Goal: Task Accomplishment & Management: Manage account settings

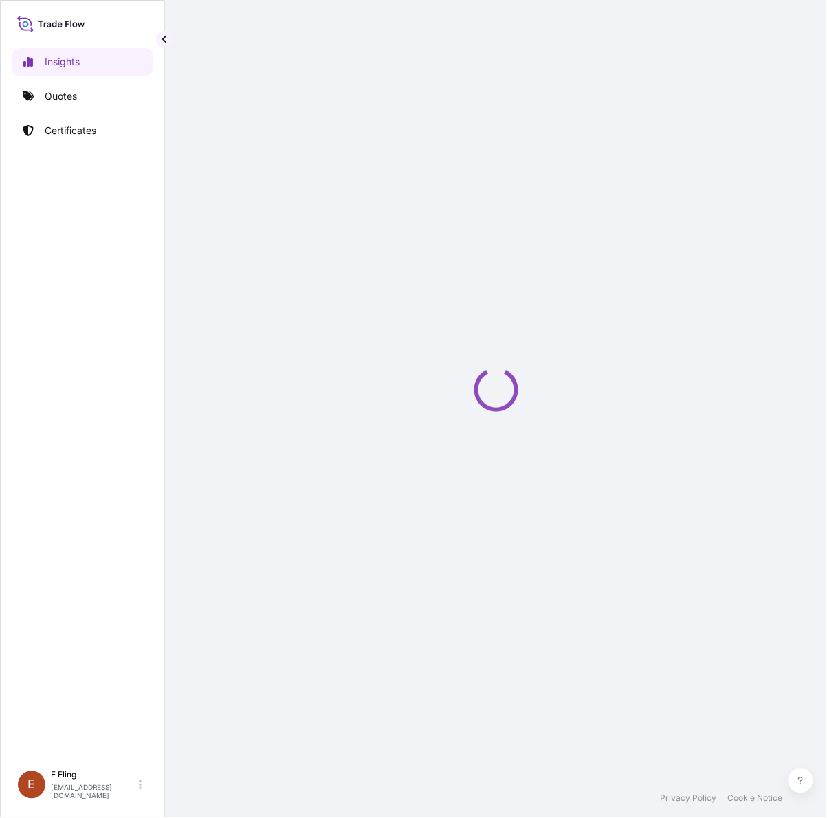
select select "2025"
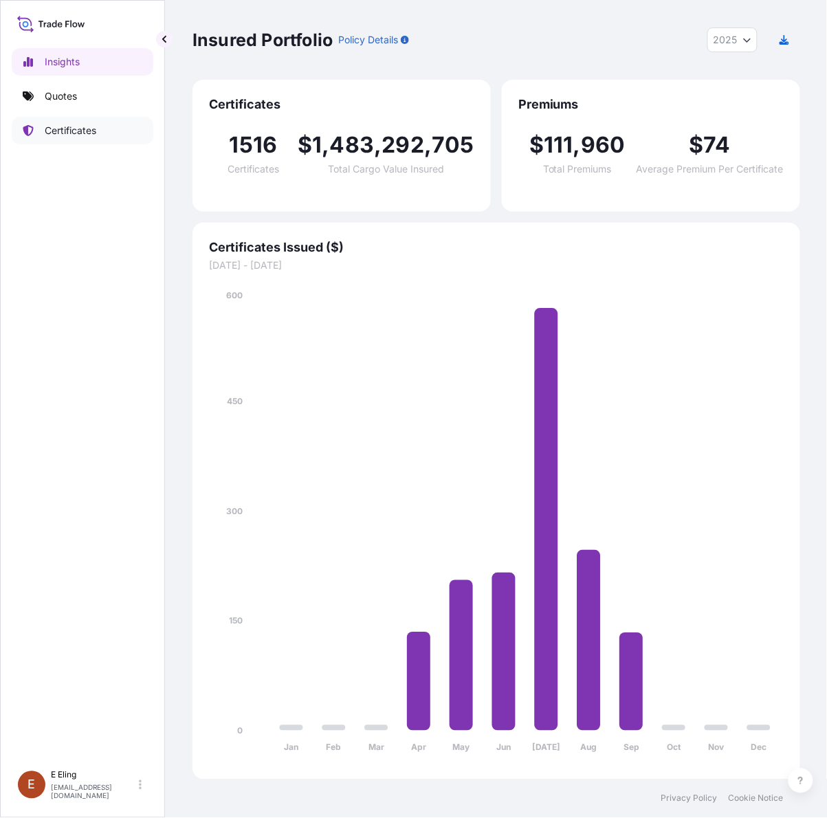
click at [77, 135] on p "Certificates" at bounding box center [71, 131] width 52 height 14
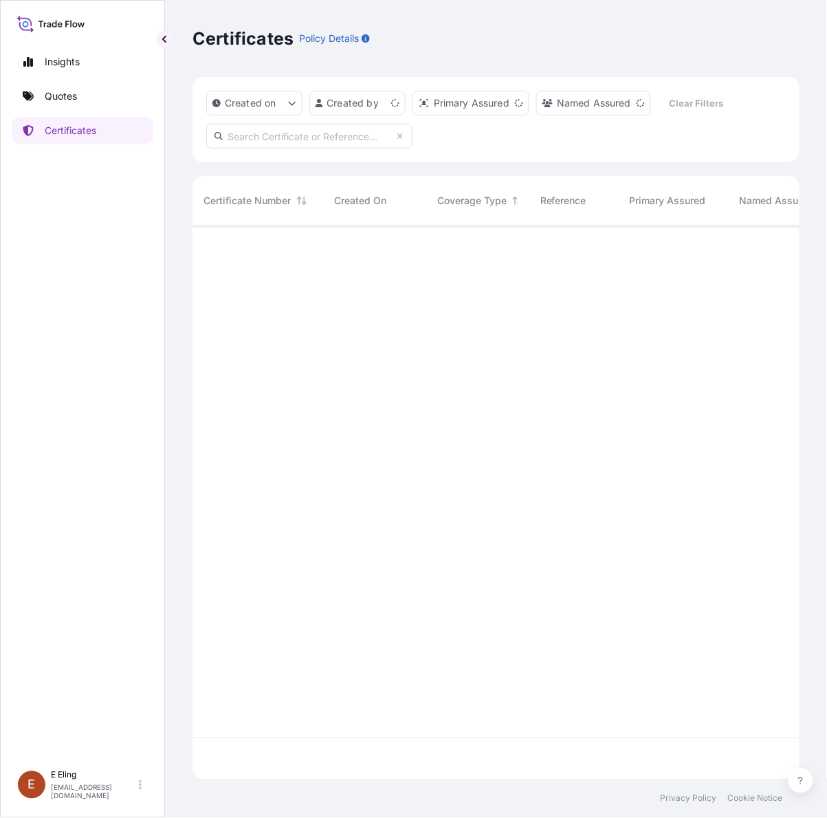
scroll to position [548, 594]
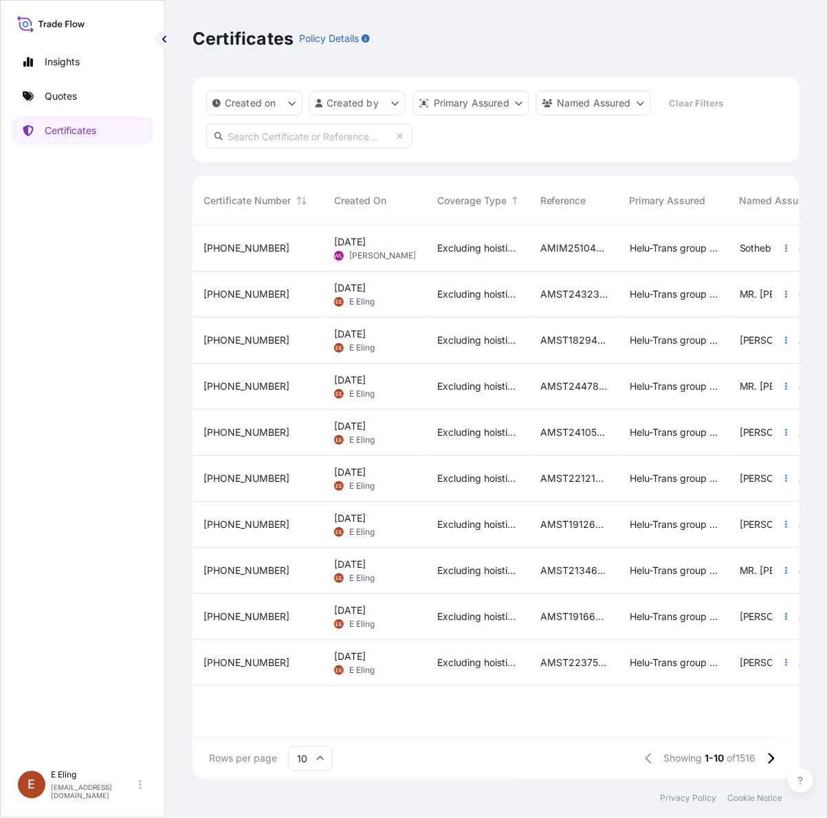
click at [273, 144] on input "text" at bounding box center [309, 136] width 206 height 25
paste input "[PHONE_NUMBER]"
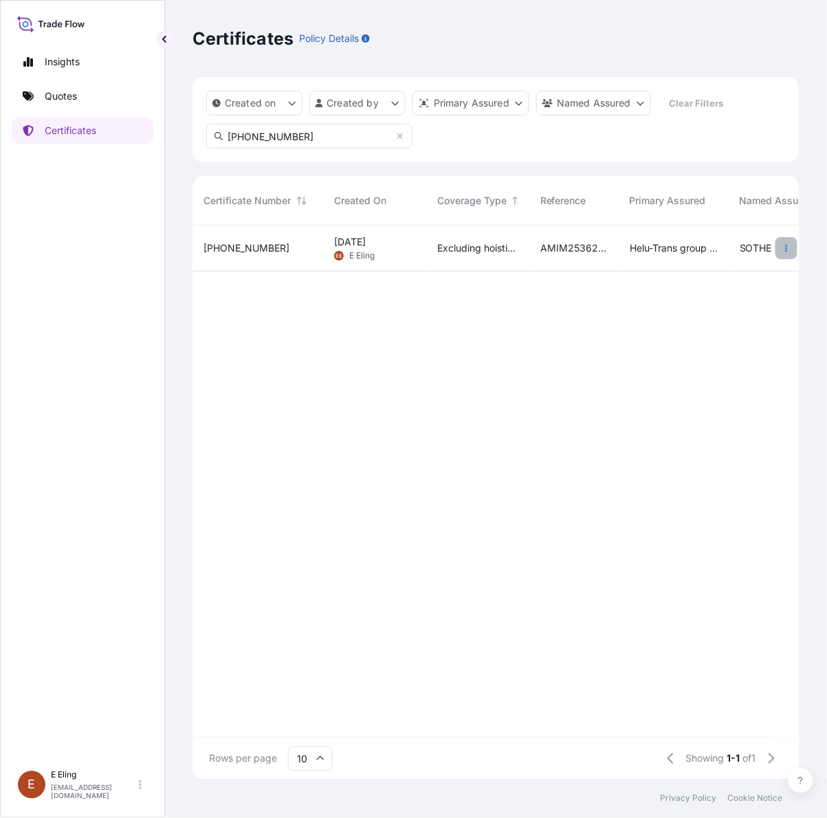
type input "[PHONE_NUMBER]"
click at [788, 244] on icon "button" at bounding box center [786, 248] width 8 height 8
click at [540, 251] on span "AMIM253622JSCW" at bounding box center [573, 248] width 67 height 14
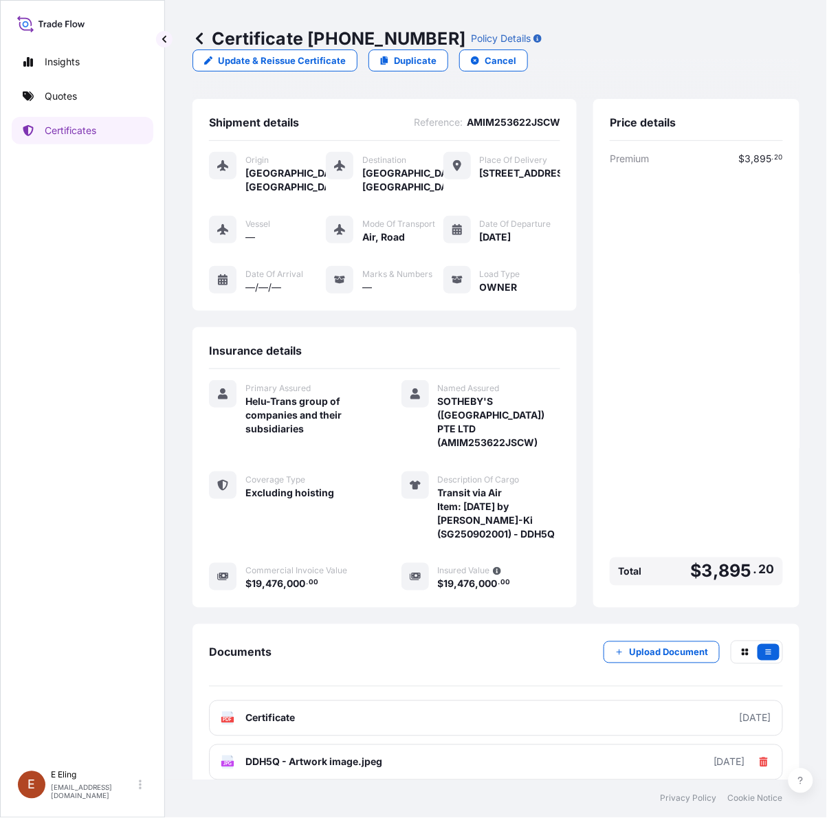
click at [43, 576] on div "Insights Quotes Certificates" at bounding box center [83, 400] width 142 height 728
click at [320, 70] on div "Update & Reissue Certificate Duplicate Cancel" at bounding box center [359, 60] width 335 height 22
click at [300, 65] on p "Update & Reissue Certificate" at bounding box center [282, 61] width 128 height 14
select select "AIR"
select select "Road / Inland"
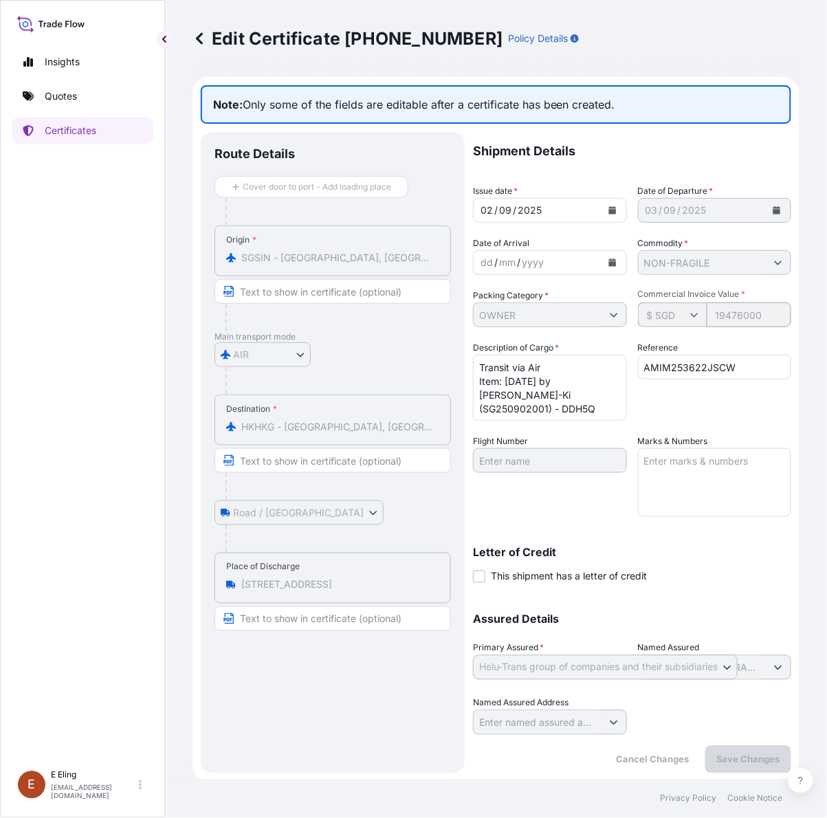
click at [203, 38] on icon at bounding box center [199, 39] width 14 height 14
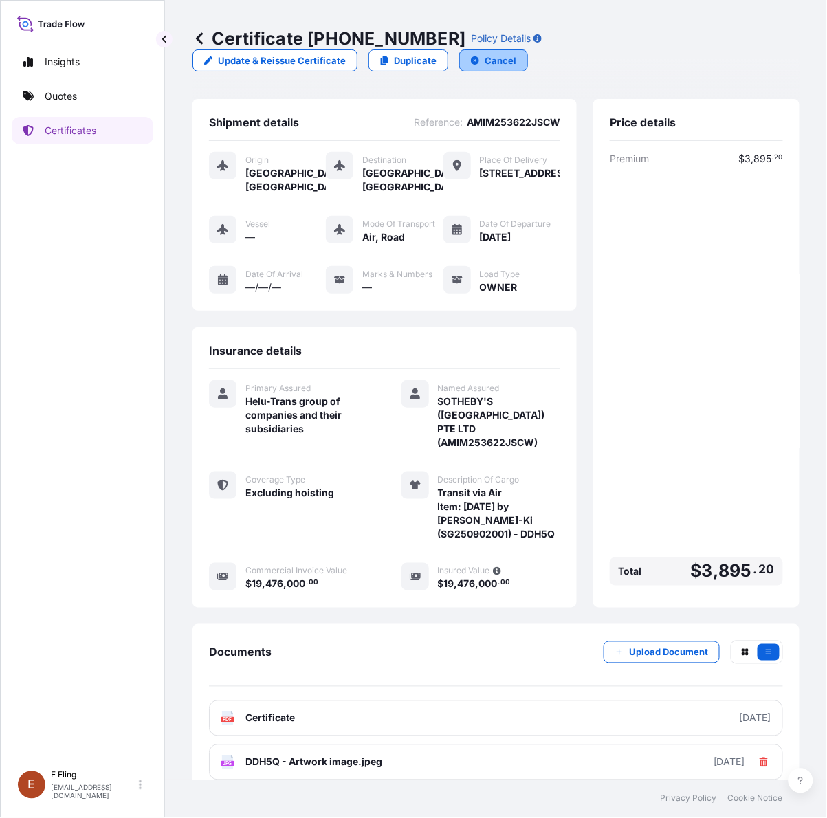
click at [488, 63] on p "Cancel" at bounding box center [500, 61] width 32 height 14
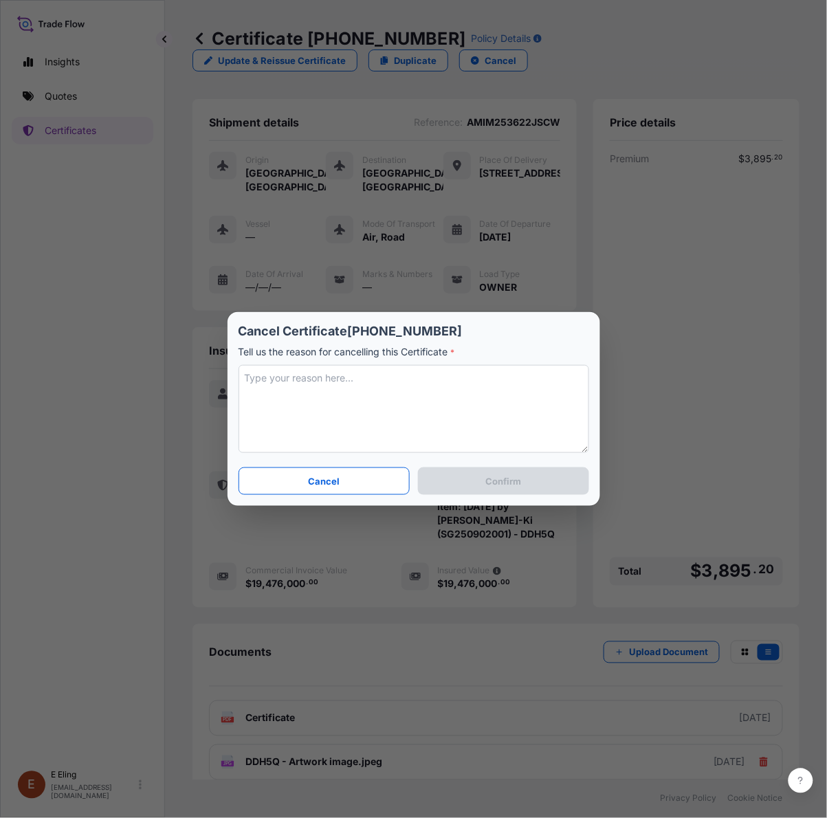
click at [350, 383] on textarea at bounding box center [413, 409] width 350 height 88
type textarea "C"
type textarea "u"
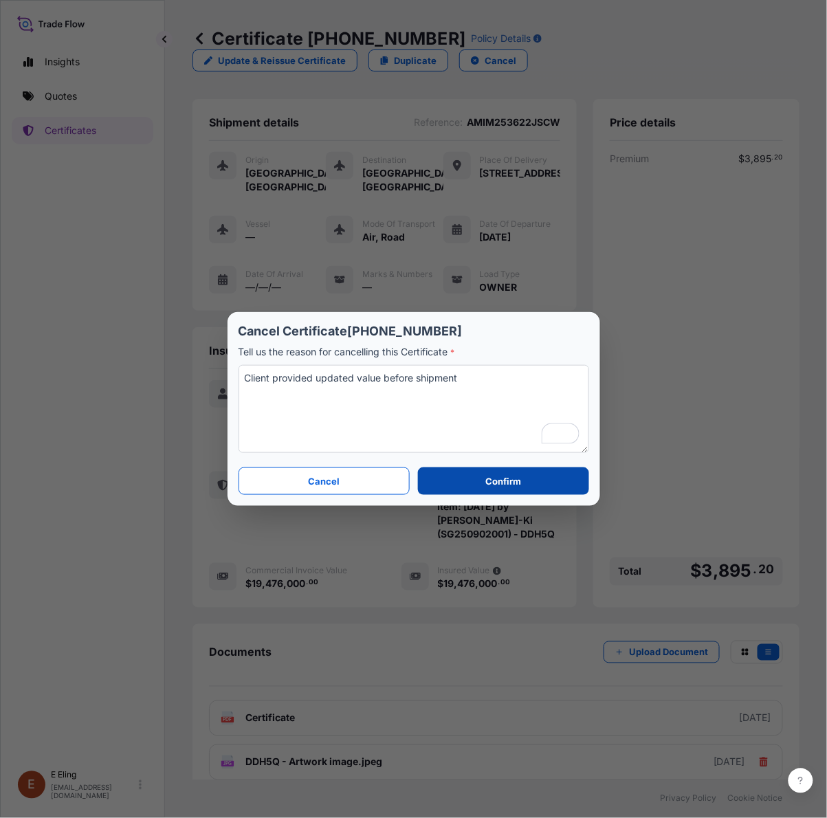
type textarea "Client provided updated value before shipment"
click at [479, 481] on button "Confirm" at bounding box center [503, 480] width 170 height 27
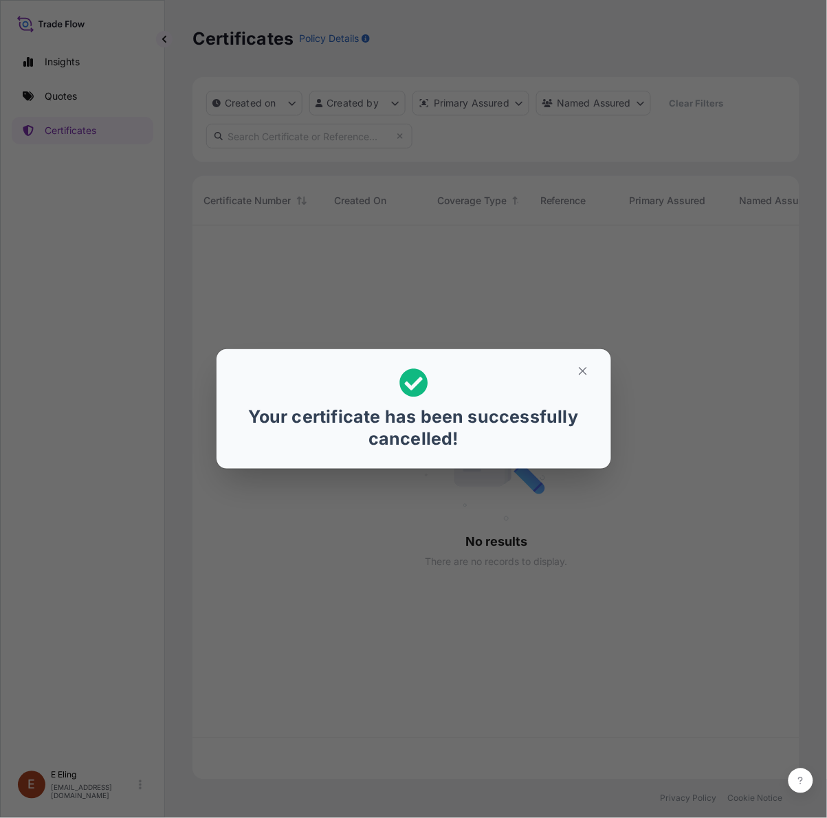
scroll to position [548, 594]
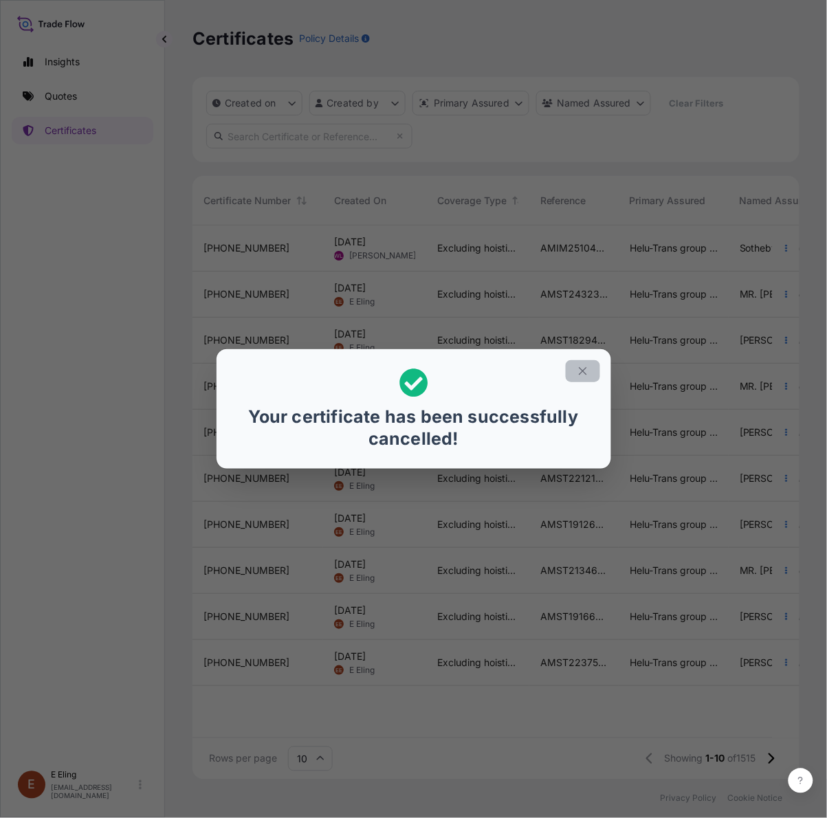
click at [577, 371] on icon "button" at bounding box center [582, 371] width 12 height 12
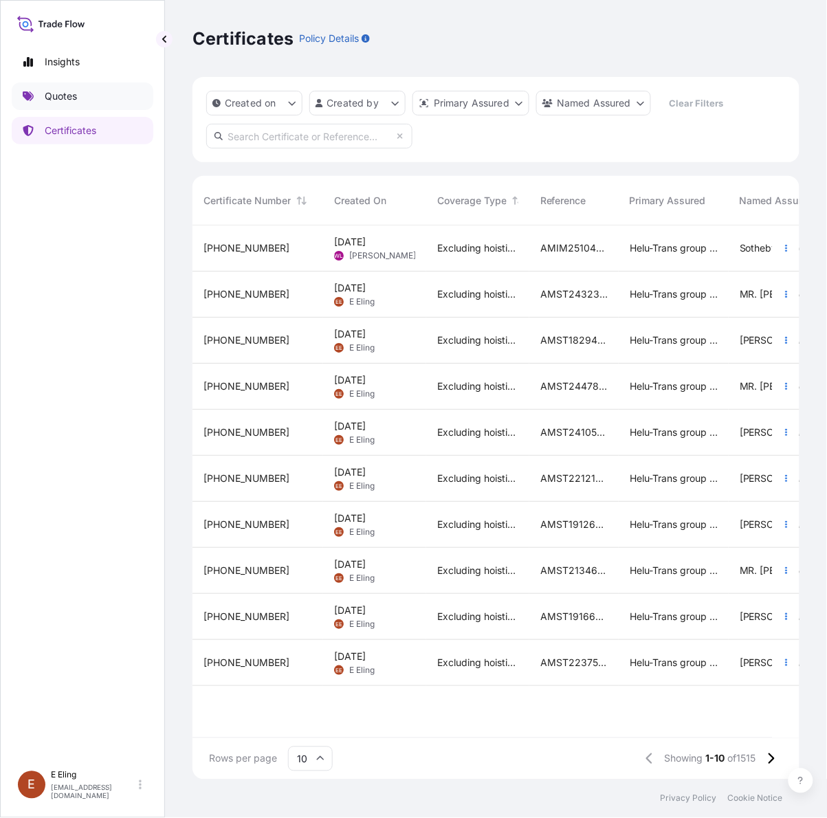
click at [82, 94] on link "Quotes" at bounding box center [83, 95] width 142 height 27
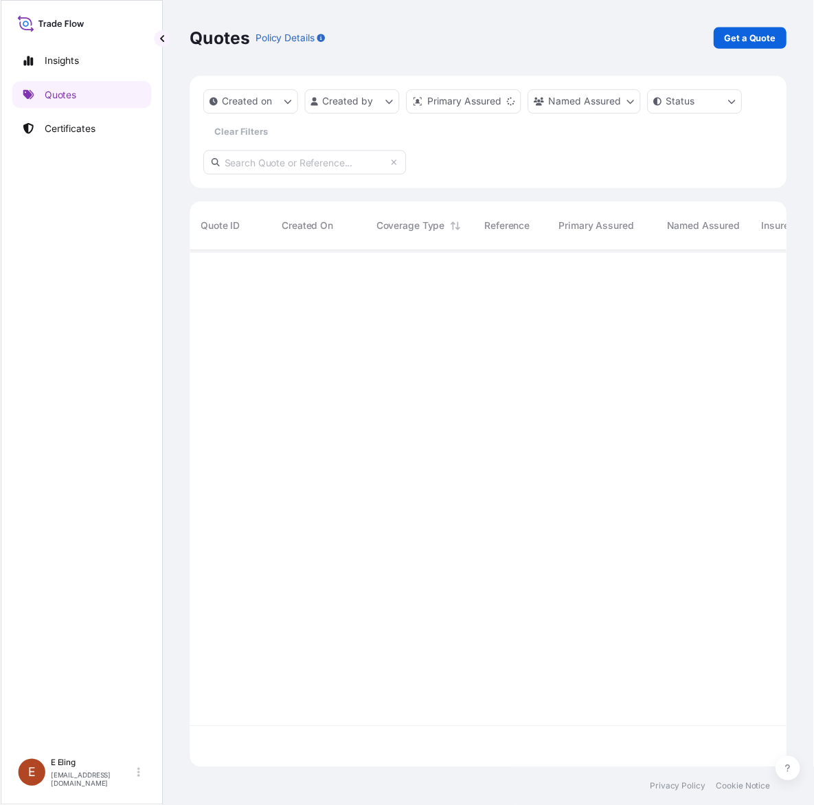
scroll to position [519, 594]
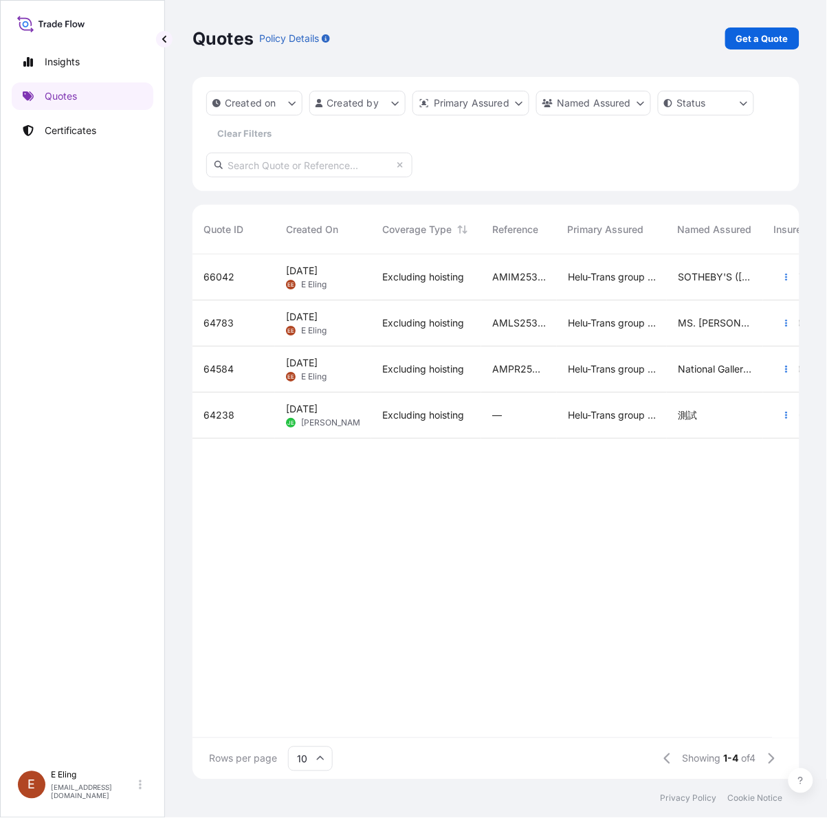
click at [540, 272] on span "AMIM253622JSCW" at bounding box center [519, 277] width 54 height 14
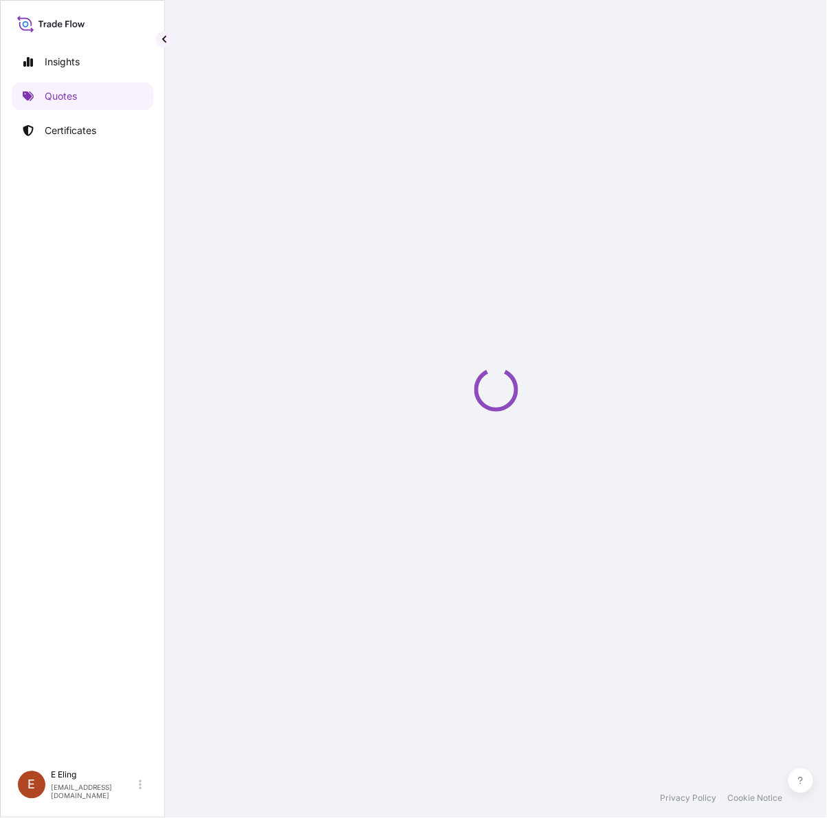
select select "AIR"
select select "Road / Inland"
select select "Transit"
select select "Singapore"
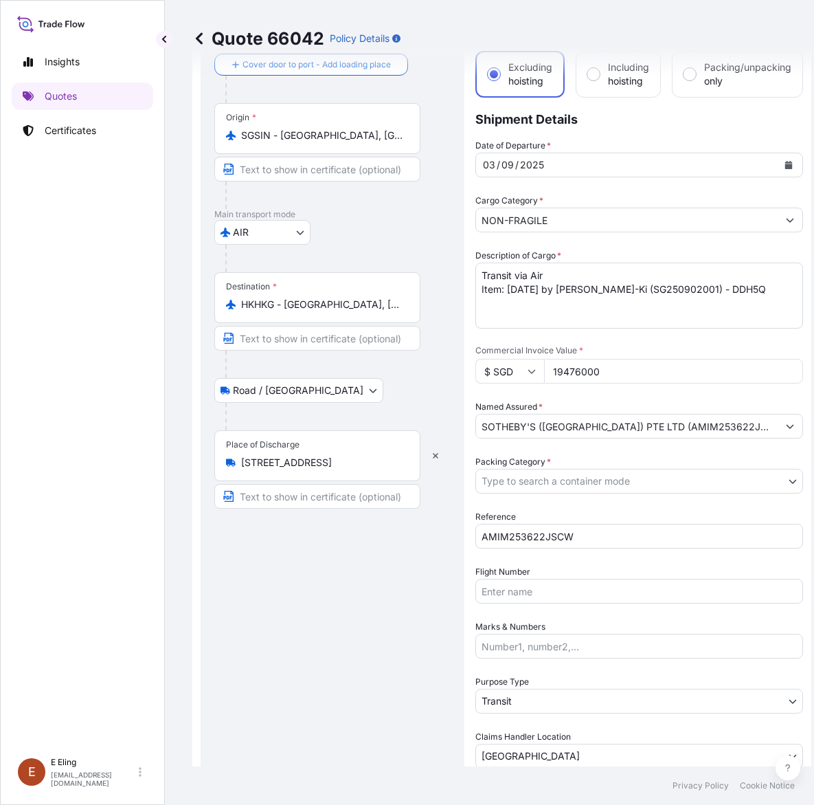
scroll to position [38, 0]
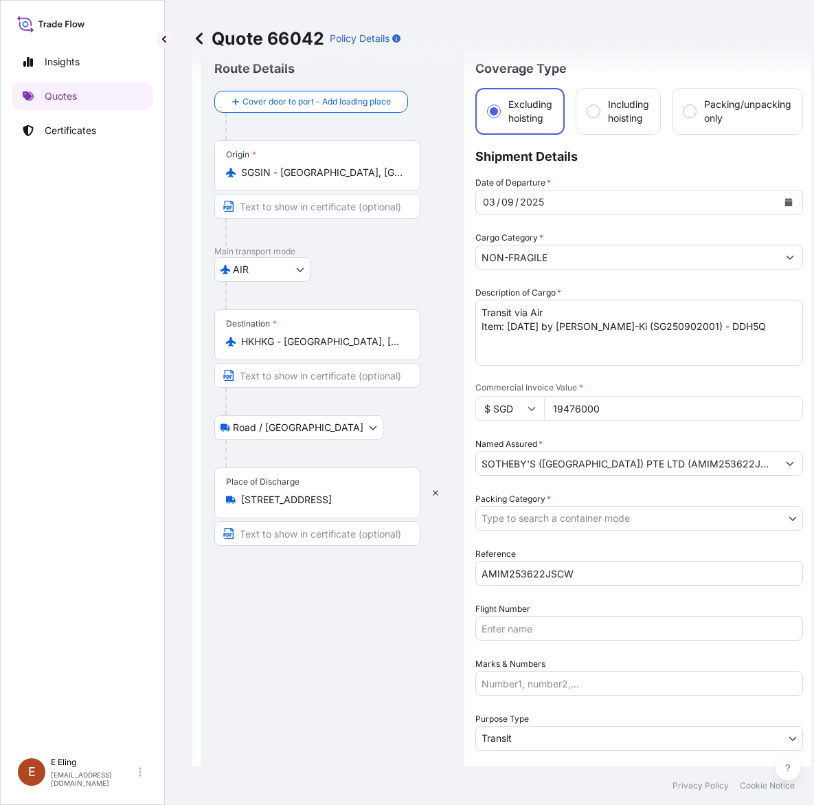
click at [758, 330] on textarea "Transit via Air Item: 15.10.63 by Zao Wou-Ki (SG250902001) - DDH5Q" at bounding box center [639, 333] width 328 height 66
type textarea "Transit via Air Item: 15.10.63 by Zao Wou-Ki (SG250902001) - DDH5Q (USD20,000,0…"
drag, startPoint x: 550, startPoint y: 406, endPoint x: 655, endPoint y: 403, distance: 104.5
click at [655, 403] on input "19476000" at bounding box center [673, 408] width 259 height 25
click at [563, 406] on input "25968000" at bounding box center [673, 408] width 259 height 25
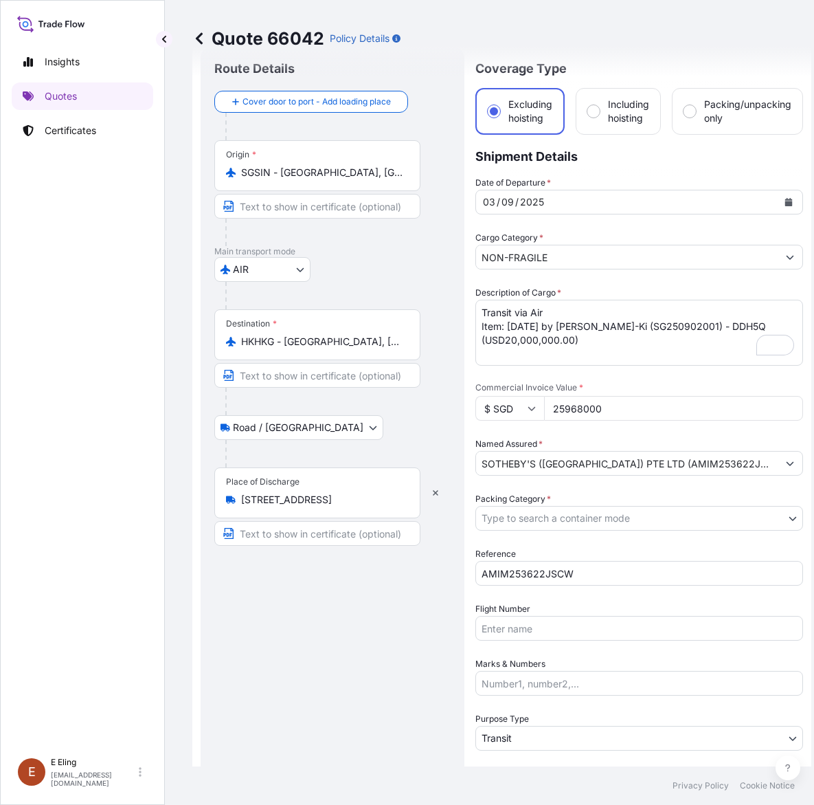
click at [581, 406] on input "25968000" at bounding box center [673, 408] width 259 height 25
type input "25968000"
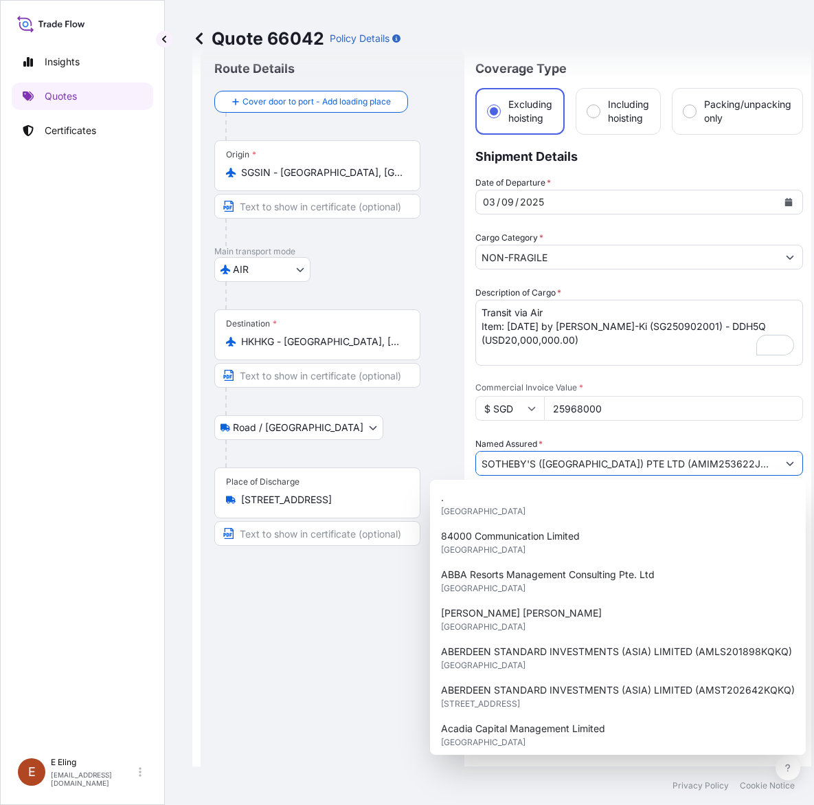
drag, startPoint x: 650, startPoint y: 467, endPoint x: 735, endPoint y: 469, distance: 85.2
click at [735, 469] on input "SOTHEBY'S (SINGAPORE) PTE LTD (AMIM253622JSCW)" at bounding box center [627, 463] width 302 height 25
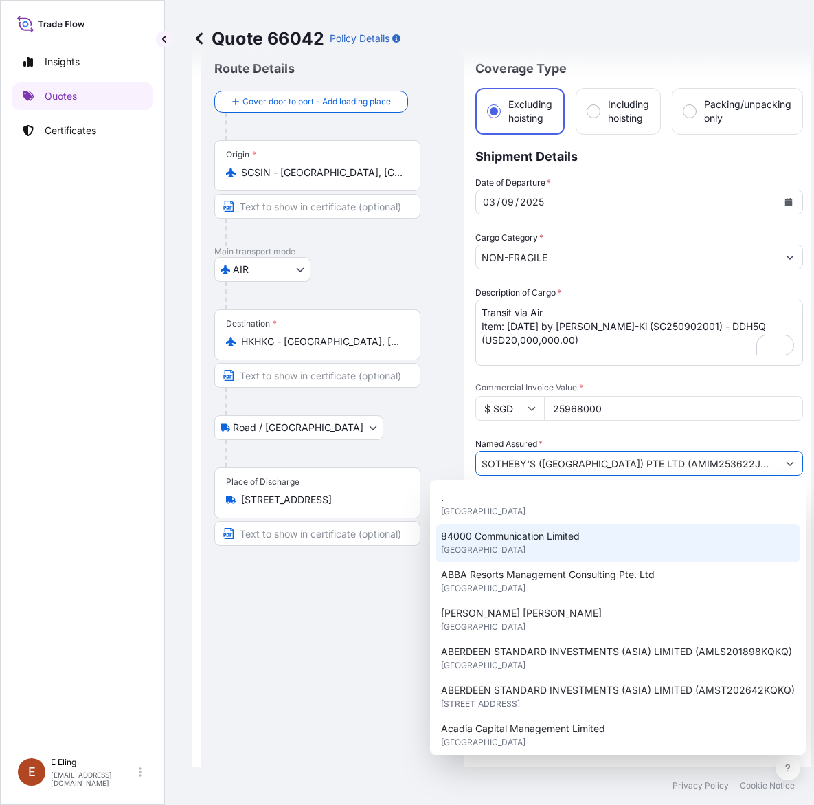
drag, startPoint x: 319, startPoint y: 667, endPoint x: 348, endPoint y: 633, distance: 44.3
click at [322, 666] on div "Route Details Cover door to port - Add loading place Place of loading Road / In…" at bounding box center [332, 476] width 236 height 833
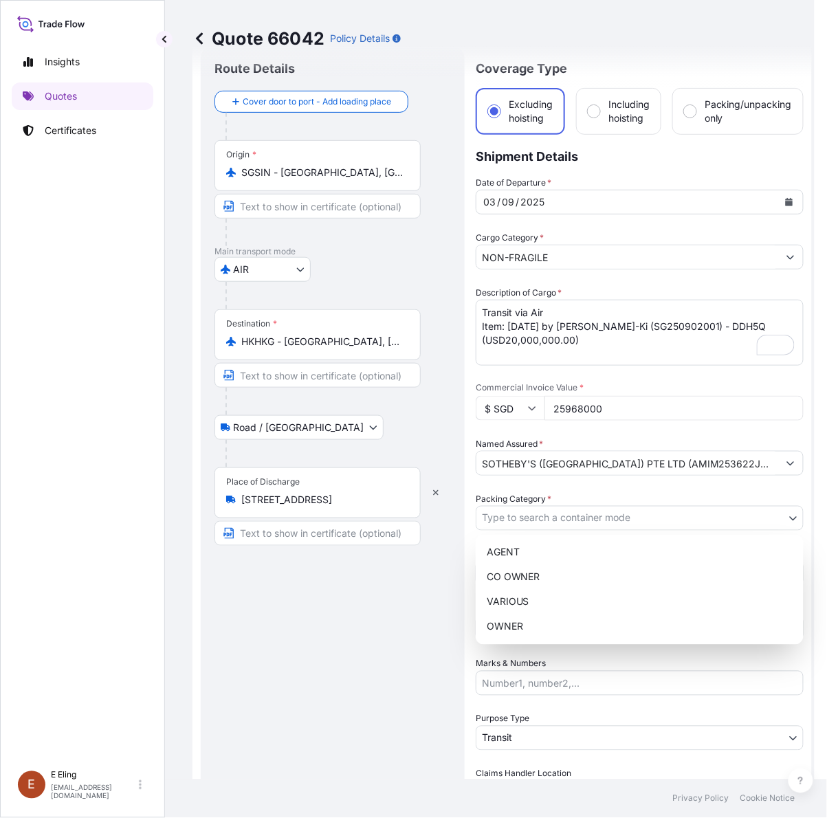
click at [551, 513] on body "15 options available. Insights Quotes Certificates E E Eling eeling@helutrans.c…" at bounding box center [407, 409] width 814 height 818
click at [548, 632] on div "OWNER" at bounding box center [639, 626] width 317 height 25
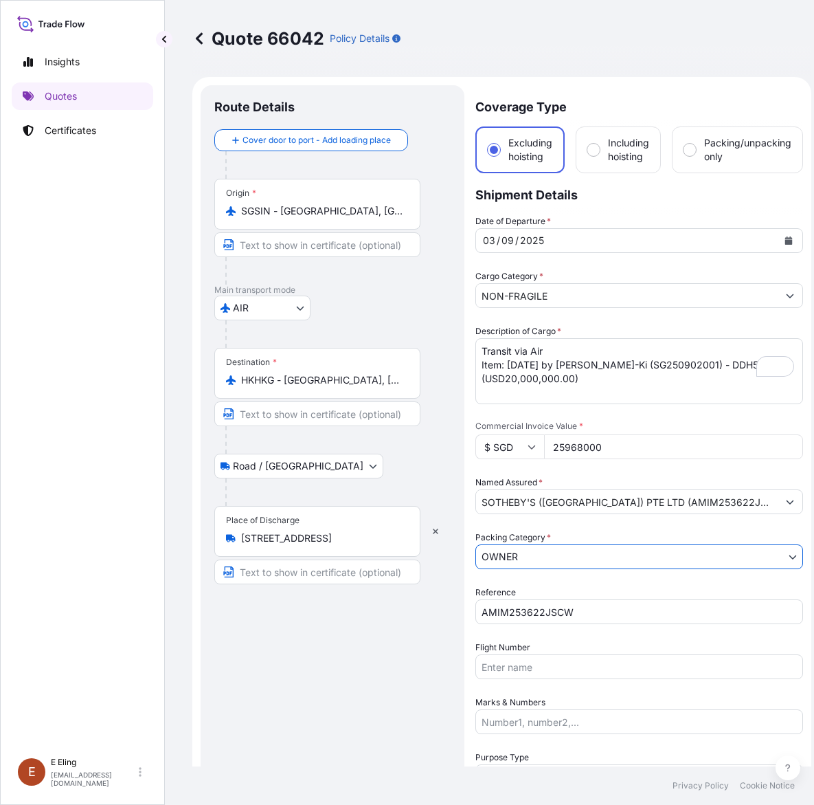
scroll to position [0, 0]
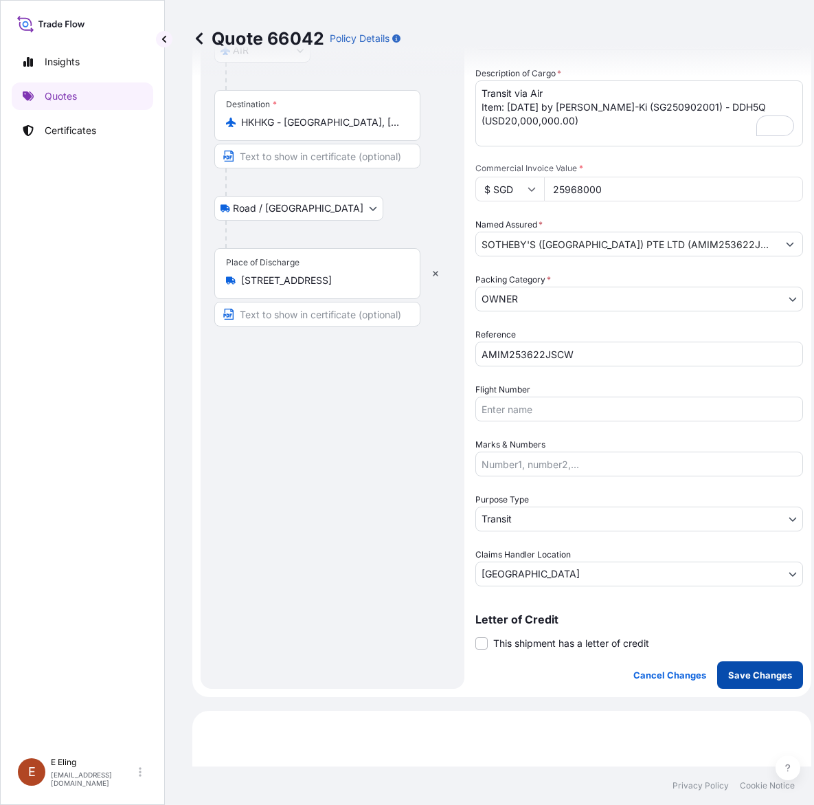
click at [743, 668] on p "Save Changes" at bounding box center [760, 675] width 64 height 14
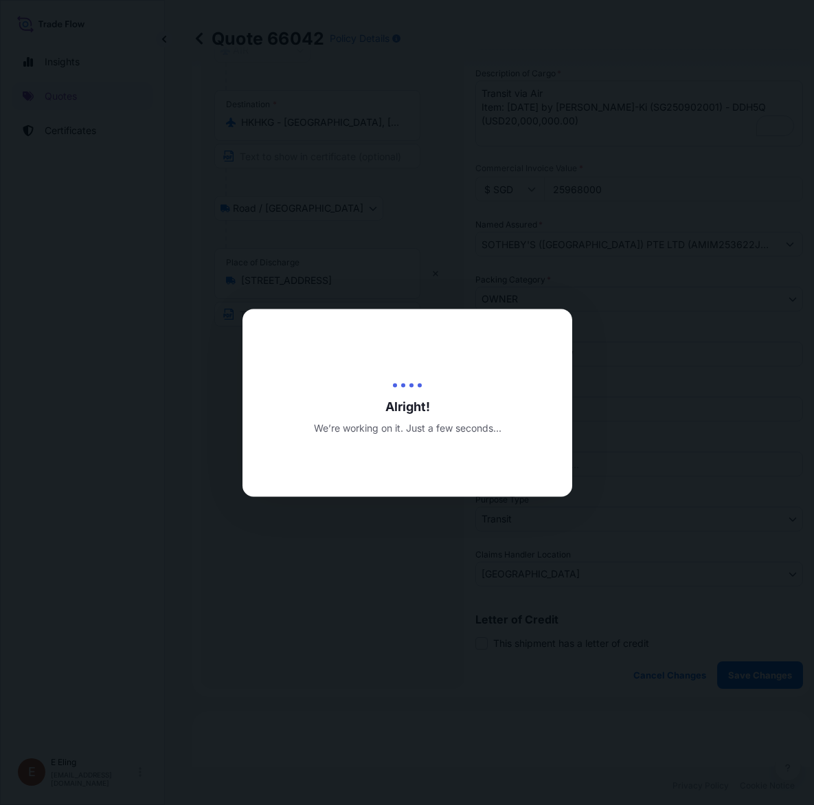
type input "19/09/2025"
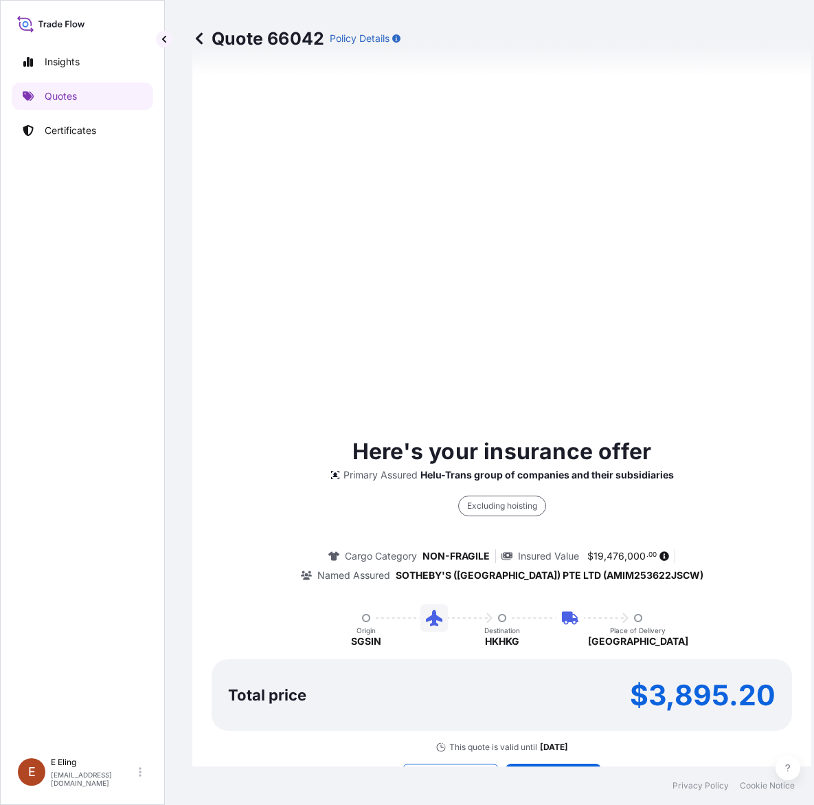
select select "AIR"
select select "Road / Inland"
select select "Transit"
select select "Singapore"
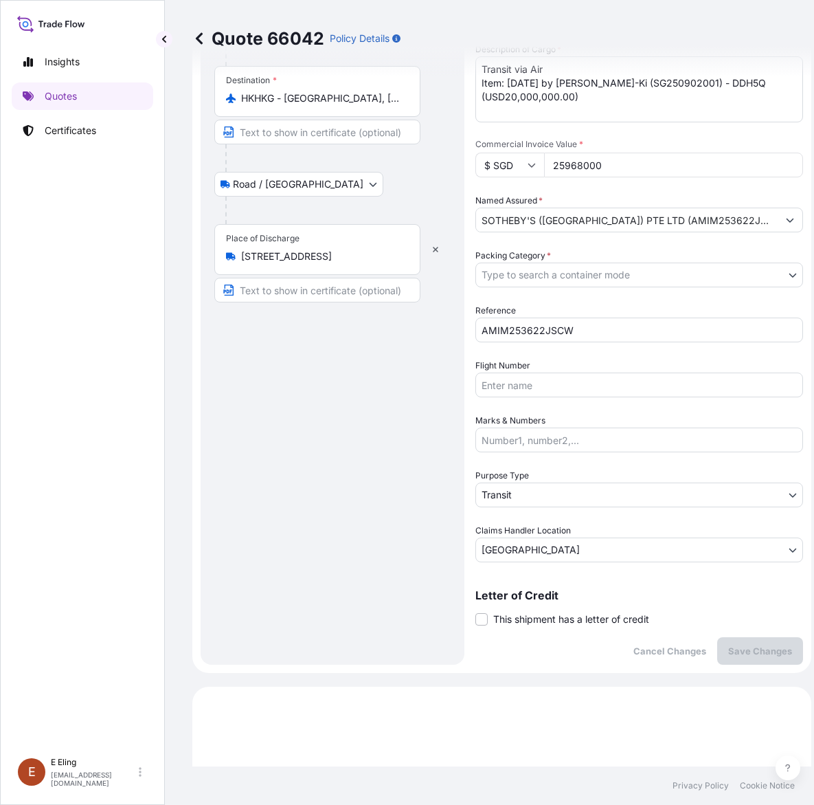
scroll to position [258, 0]
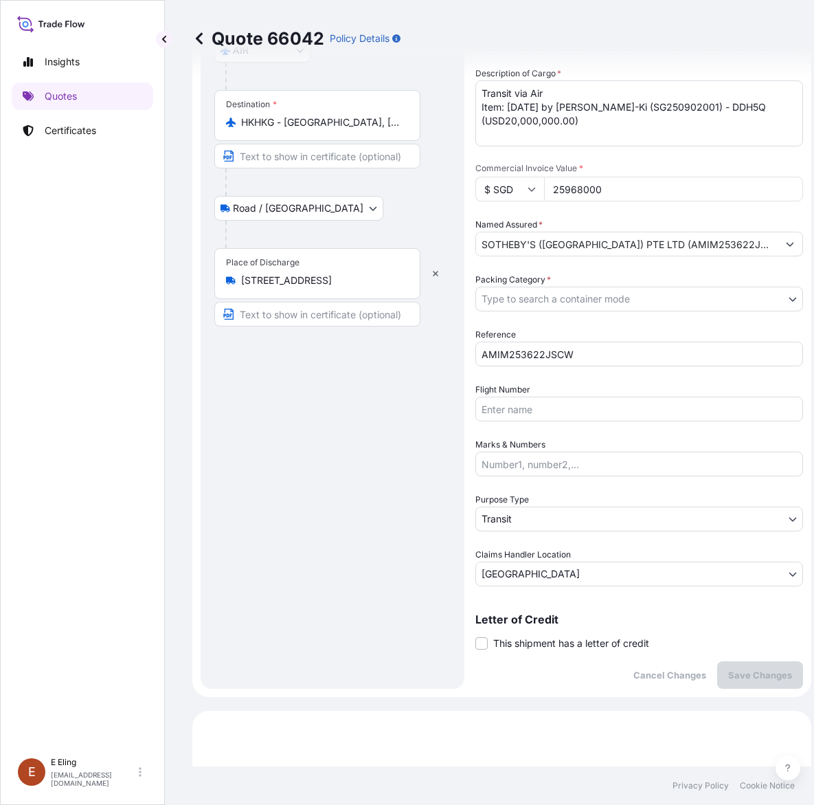
click at [297, 524] on div "Route Details Cover door to port - Add loading place Place of loading Road / In…" at bounding box center [332, 257] width 236 height 833
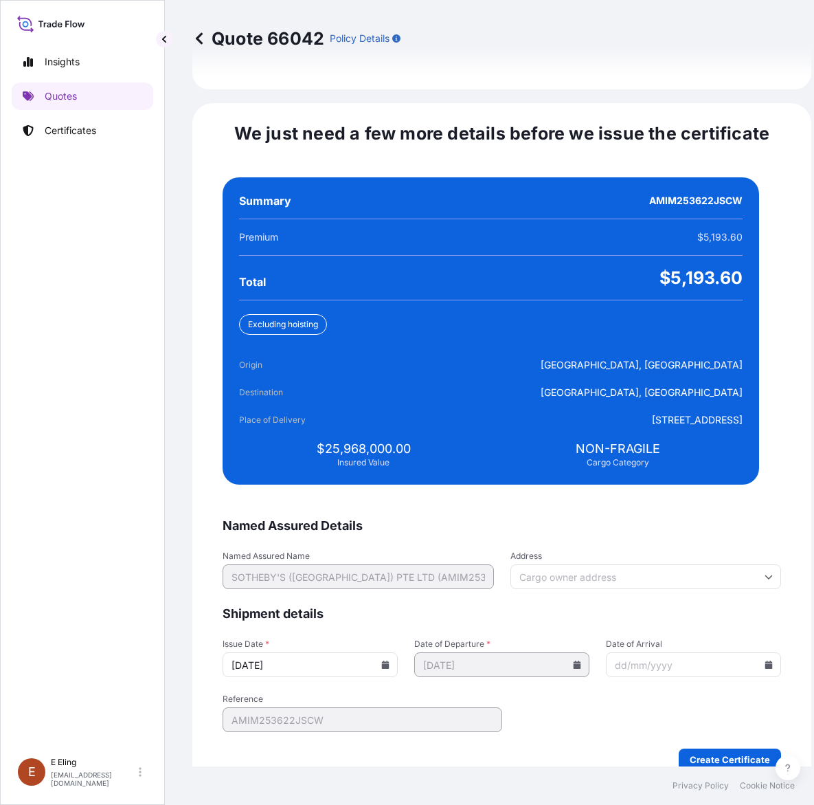
scroll to position [2853, 0]
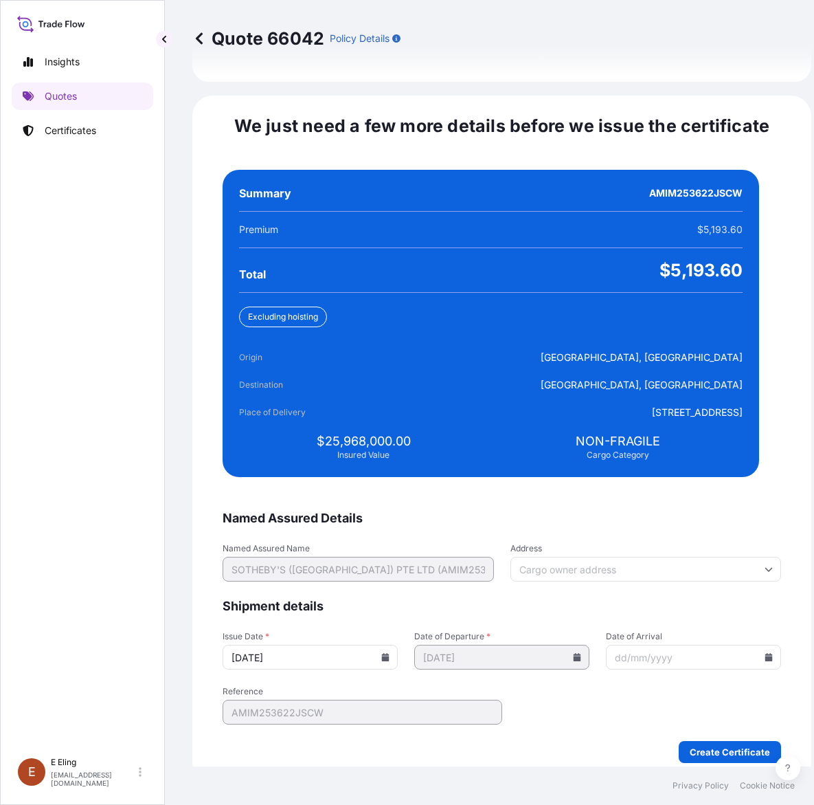
click at [390, 653] on icon at bounding box center [386, 657] width 8 height 8
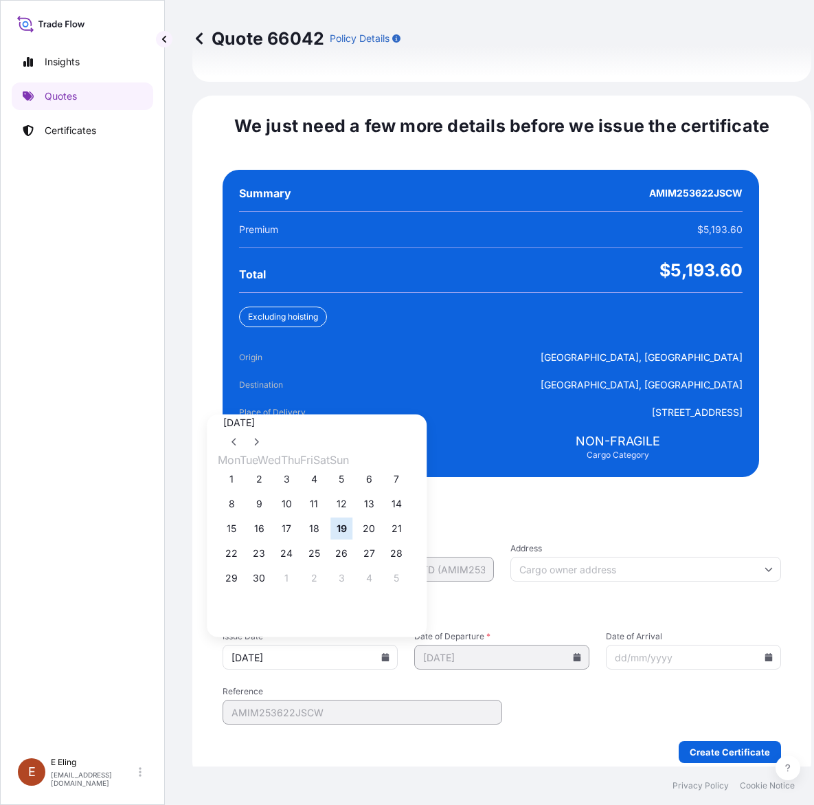
click at [390, 653] on icon at bounding box center [385, 657] width 8 height 8
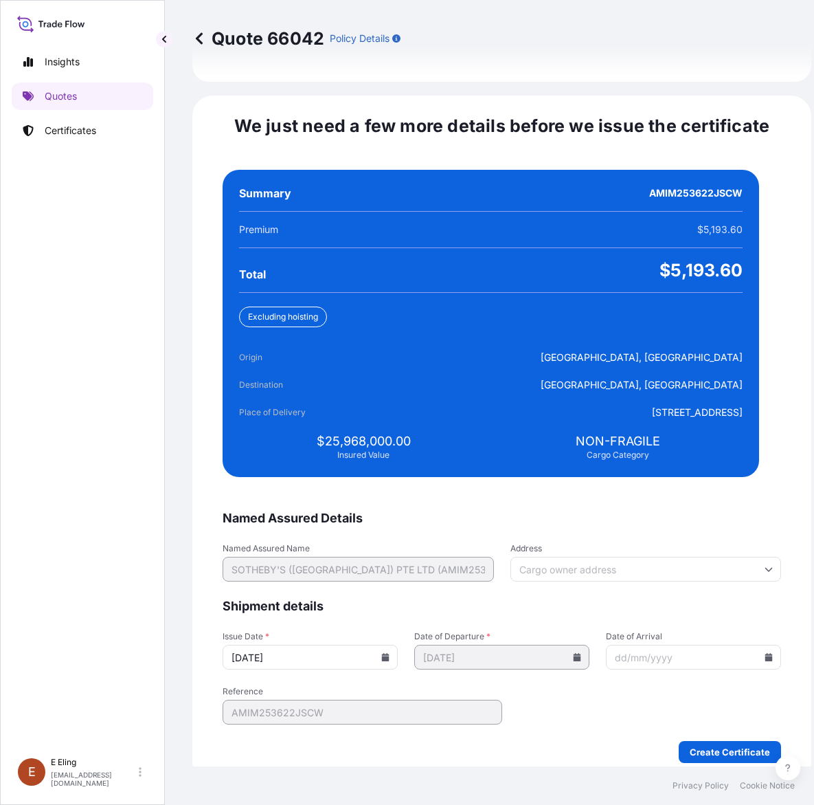
click at [390, 653] on icon at bounding box center [385, 657] width 8 height 8
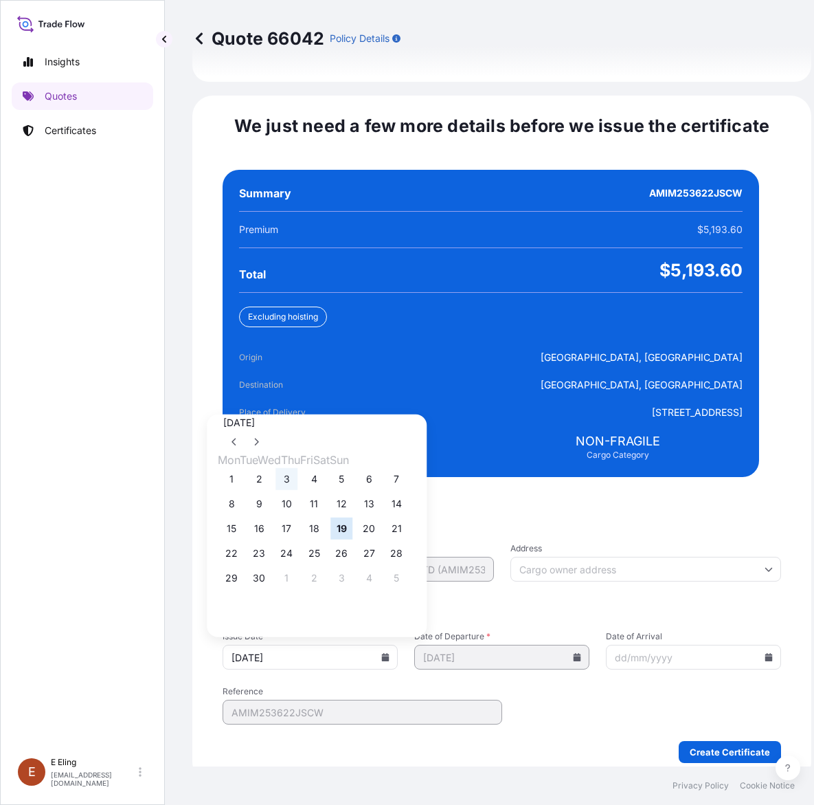
click at [293, 468] on button "3" at bounding box center [287, 479] width 22 height 22
type input "03/09/2025"
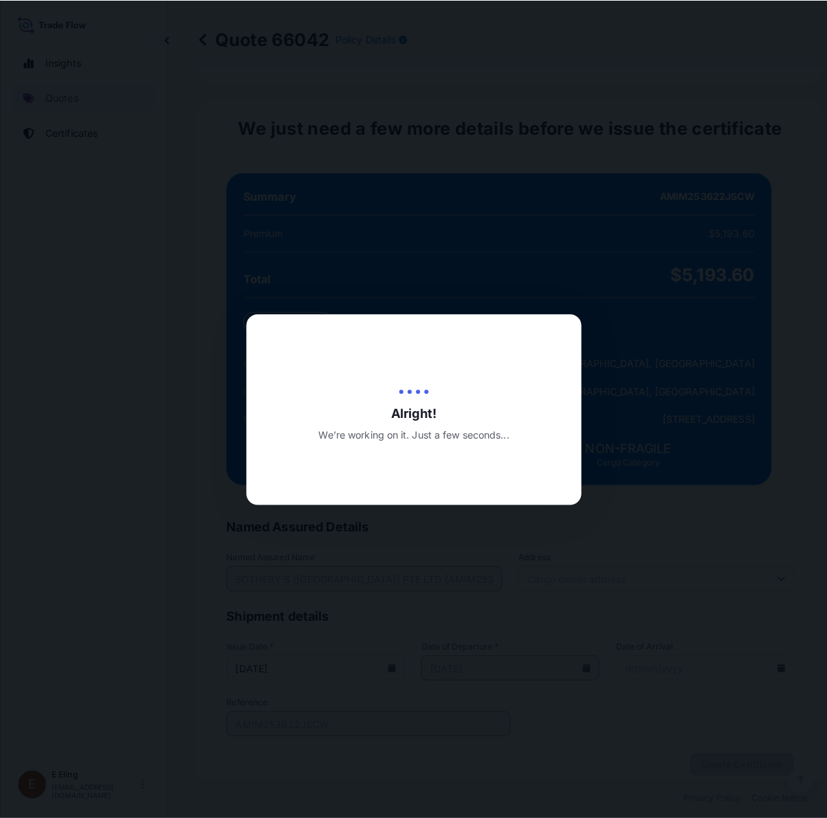
scroll to position [0, 0]
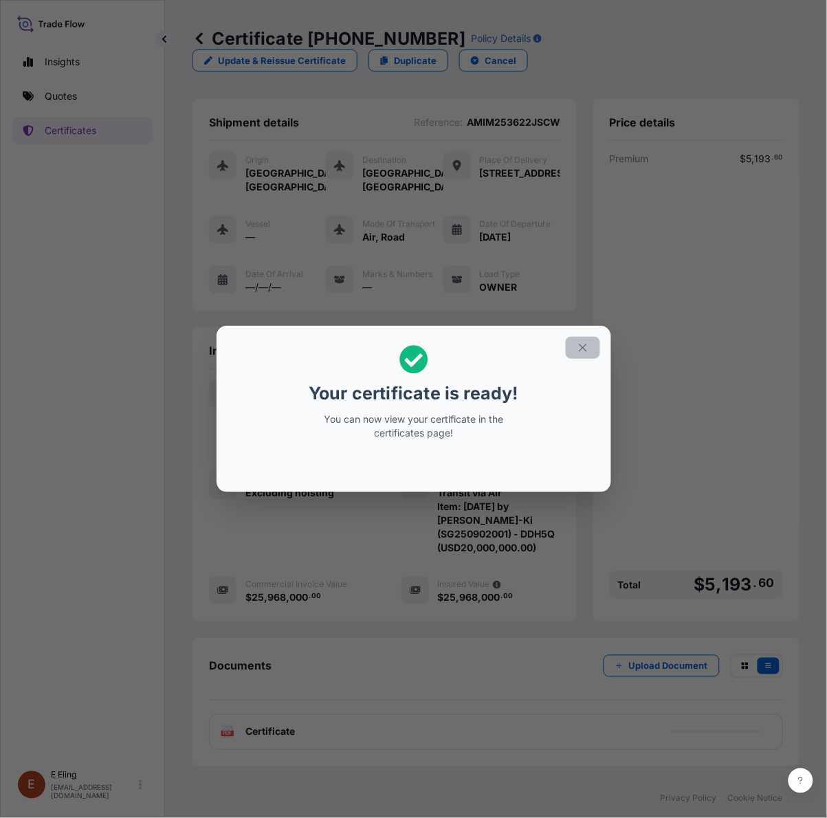
click at [579, 344] on icon "button" at bounding box center [582, 347] width 12 height 12
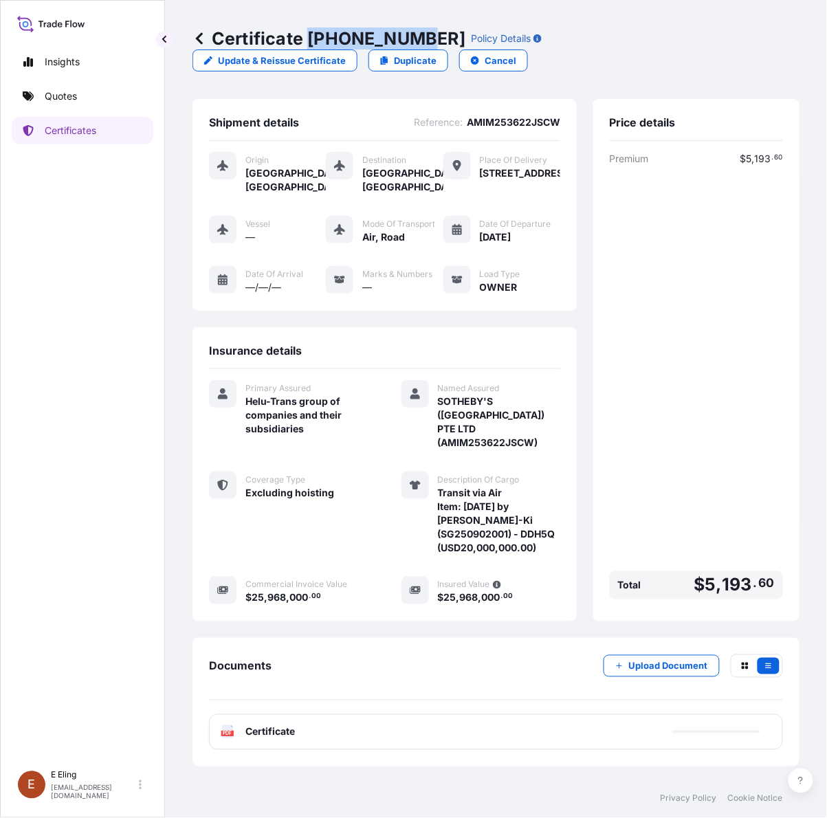
drag, startPoint x: 306, startPoint y: 38, endPoint x: 421, endPoint y: 40, distance: 115.4
click at [421, 40] on p "Certificate 31504-1434-2" at bounding box center [328, 38] width 273 height 22
drag, startPoint x: 430, startPoint y: 36, endPoint x: 337, endPoint y: 26, distance: 93.3
click at [337, 25] on div "Certificate 31504-1434-2 Policy Details Update & Reissue Certificate Duplicate …" at bounding box center [495, 49] width 607 height 99
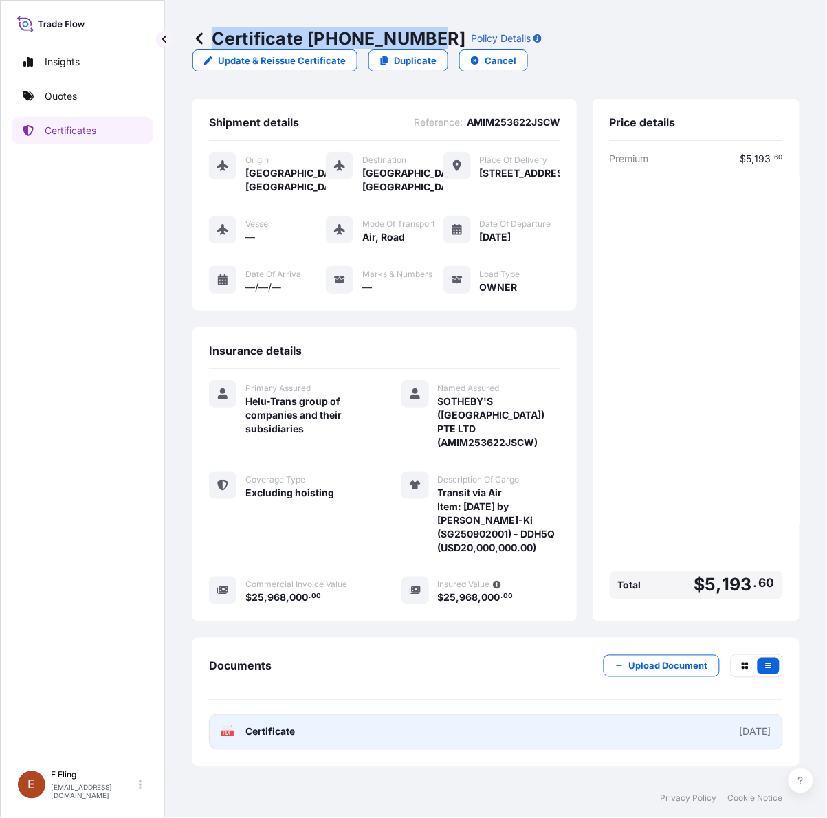
click at [500, 721] on link "PDF Certificate 2025-09-03" at bounding box center [496, 732] width 574 height 36
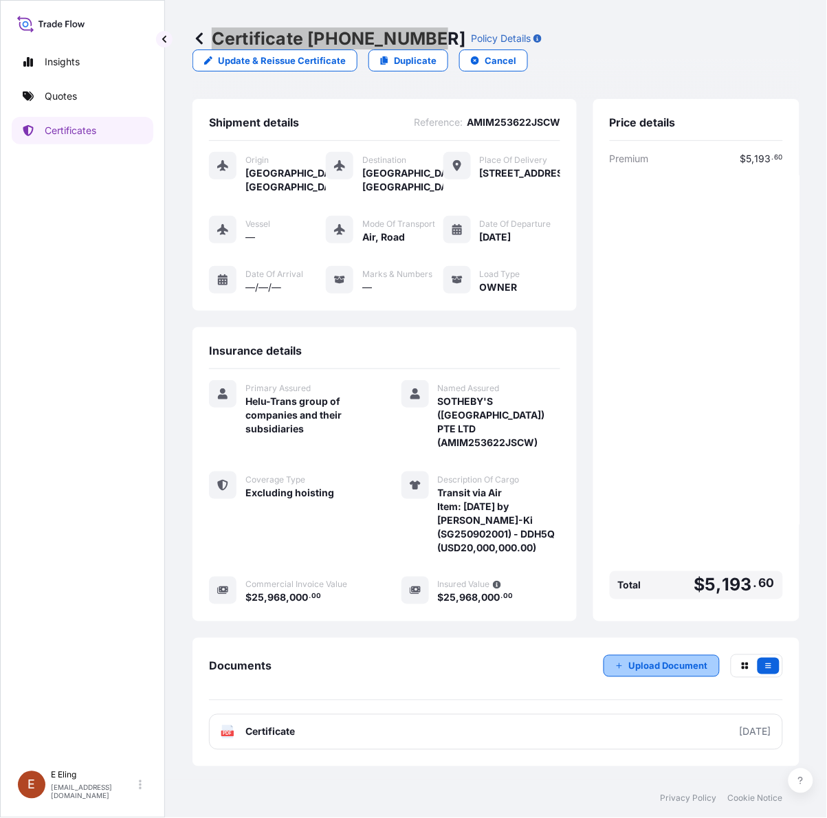
click at [651, 659] on p "Upload Document" at bounding box center [668, 666] width 79 height 14
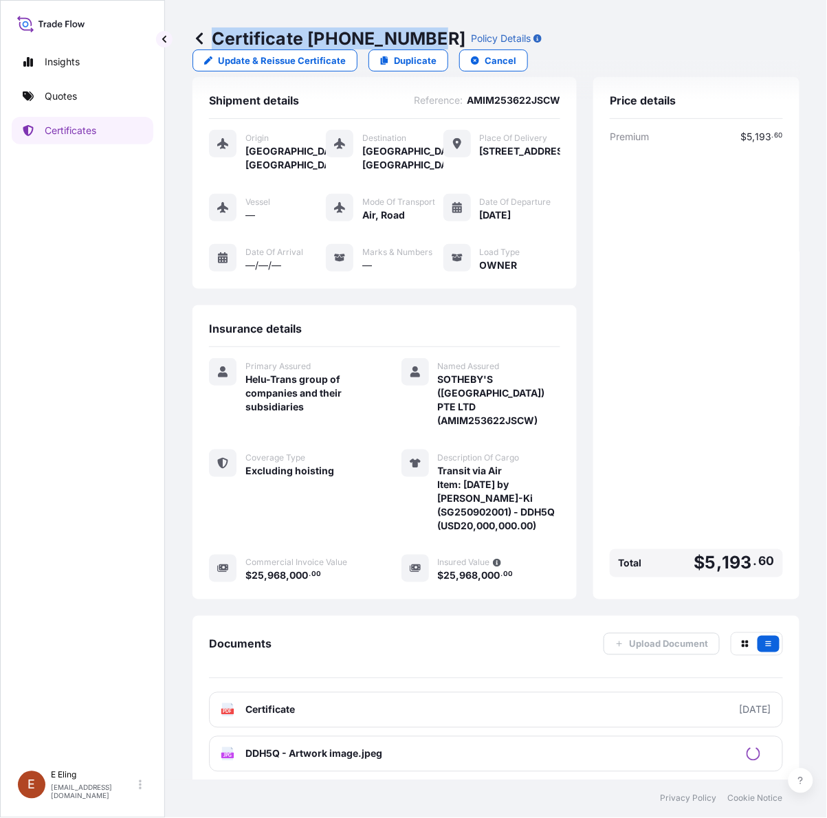
scroll to position [41, 0]
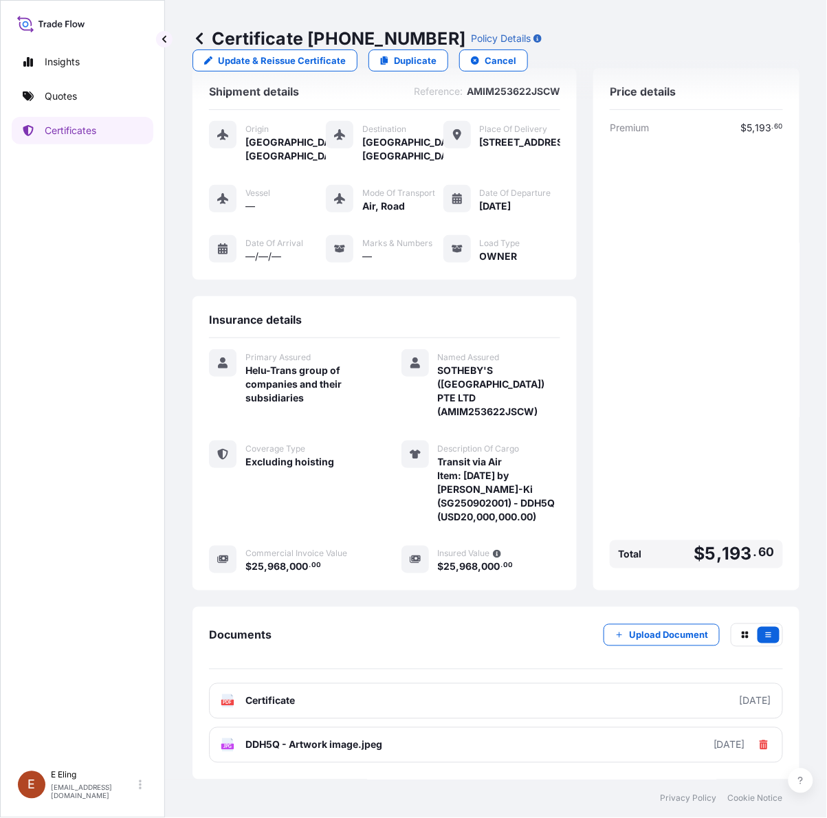
drag, startPoint x: 325, startPoint y: 19, endPoint x: 321, endPoint y: 26, distance: 8.0
click at [324, 25] on div "Certificate 31504-1434-2 Policy Details Update & Reissue Certificate Duplicate …" at bounding box center [495, 49] width 607 height 99
drag, startPoint x: 310, startPoint y: 34, endPoint x: 427, endPoint y: 35, distance: 117.5
click at [427, 35] on p "Certificate 31504-1434-2" at bounding box center [328, 38] width 273 height 22
copy p "31504-1434-2"
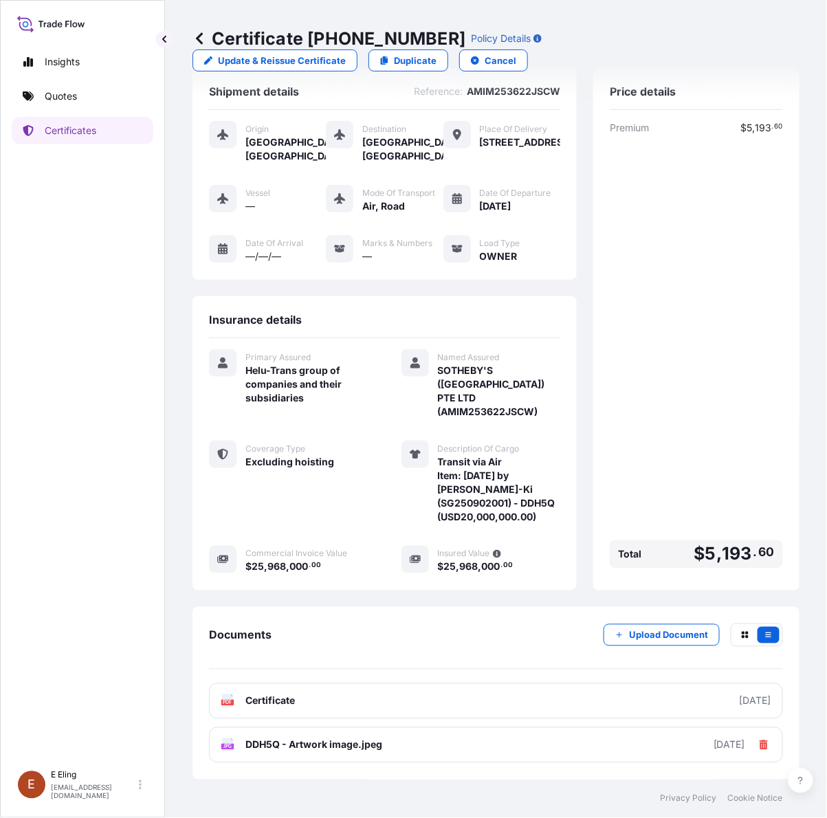
click at [524, 633] on div "Documents Upload Document" at bounding box center [496, 646] width 574 height 46
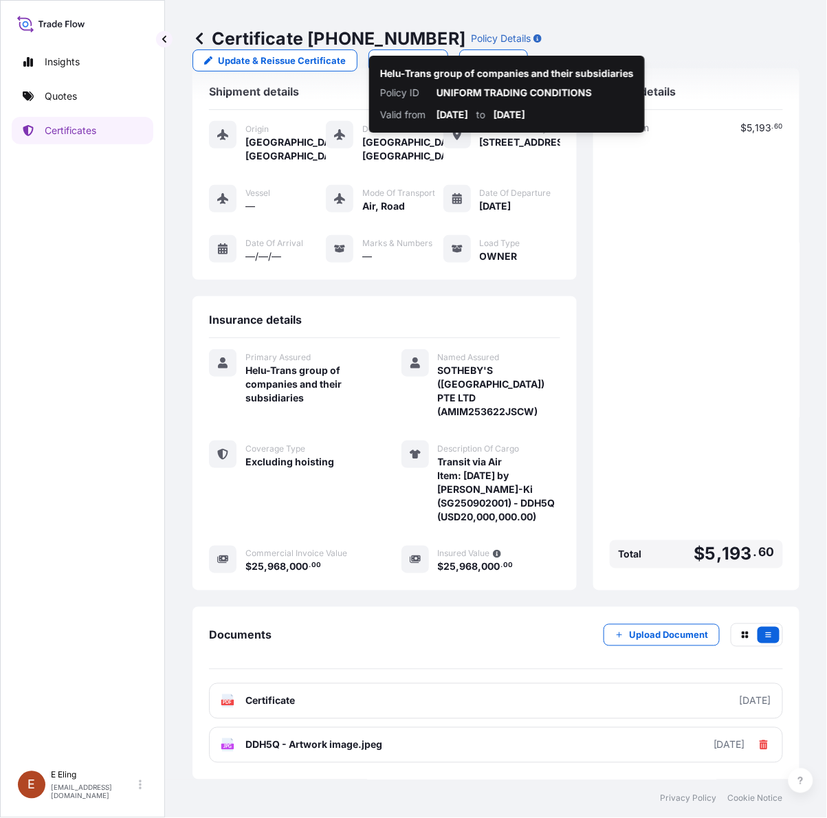
click at [571, 33] on div "Certificate 31504-1434-2 Policy Details Update & Reissue Certificate Duplicate …" at bounding box center [495, 49] width 607 height 44
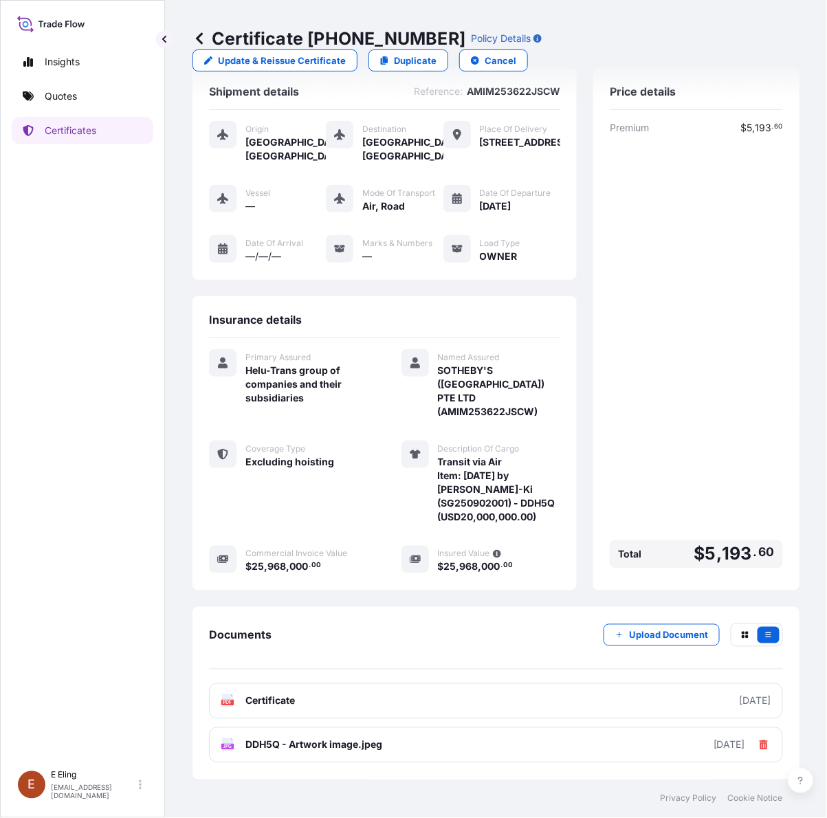
click at [622, 24] on div "Certificate 31504-1434-2 Policy Details Update & Reissue Certificate Duplicate …" at bounding box center [495, 49] width 607 height 99
click at [613, 45] on div "Certificate 31504-1434-2 Policy Details Update & Reissue Certificate Duplicate …" at bounding box center [495, 49] width 607 height 44
click at [572, 54] on div "Certificate 31504-1434-2 Policy Details Update & Reissue Certificate Duplicate …" at bounding box center [495, 49] width 607 height 44
click at [656, 25] on div "Certificate 31504-1434-2 Policy Details Update & Reissue Certificate Duplicate …" at bounding box center [495, 49] width 607 height 99
click at [664, 53] on div "Certificate 31504-1434-2 Policy Details Update & Reissue Certificate Duplicate …" at bounding box center [495, 49] width 607 height 44
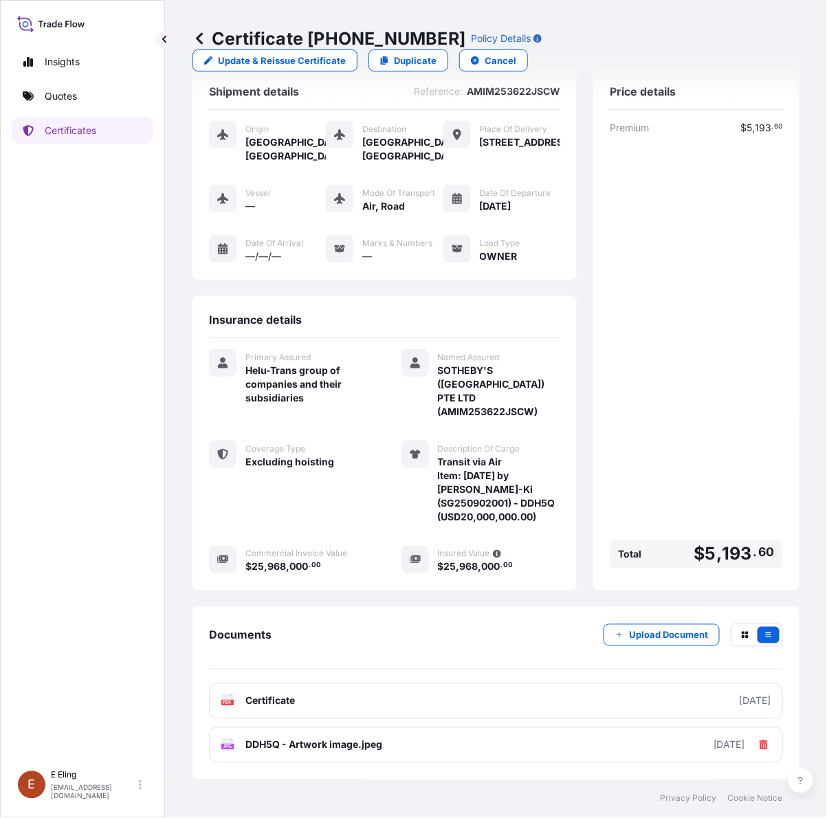
drag, startPoint x: 23, startPoint y: 287, endPoint x: 22, endPoint y: 277, distance: 9.6
click at [25, 289] on div "Insights Quotes Certificates" at bounding box center [83, 400] width 142 height 728
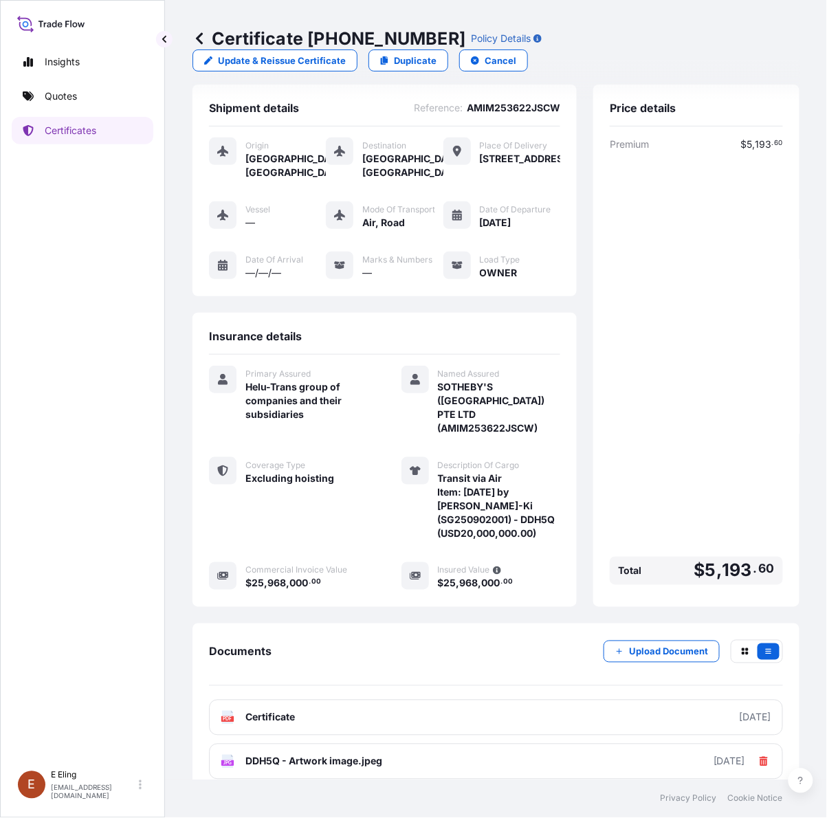
scroll to position [0, 0]
